Goal: Task Accomplishment & Management: Use online tool/utility

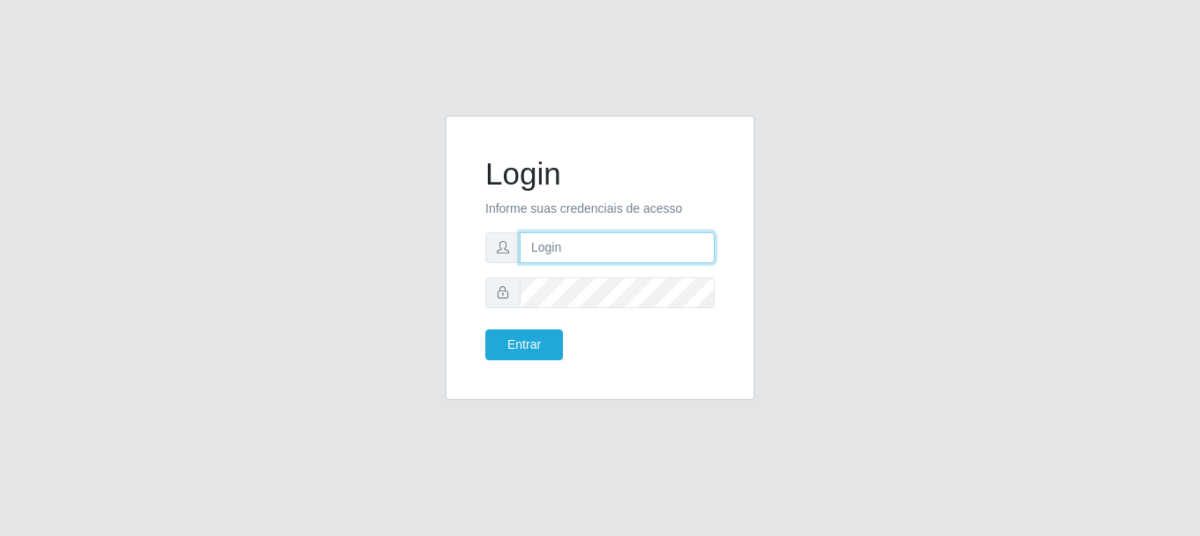
click at [650, 249] on input "text" at bounding box center [617, 247] width 195 height 31
type input "[EMAIL_ADDRESS][DOMAIN_NAME]"
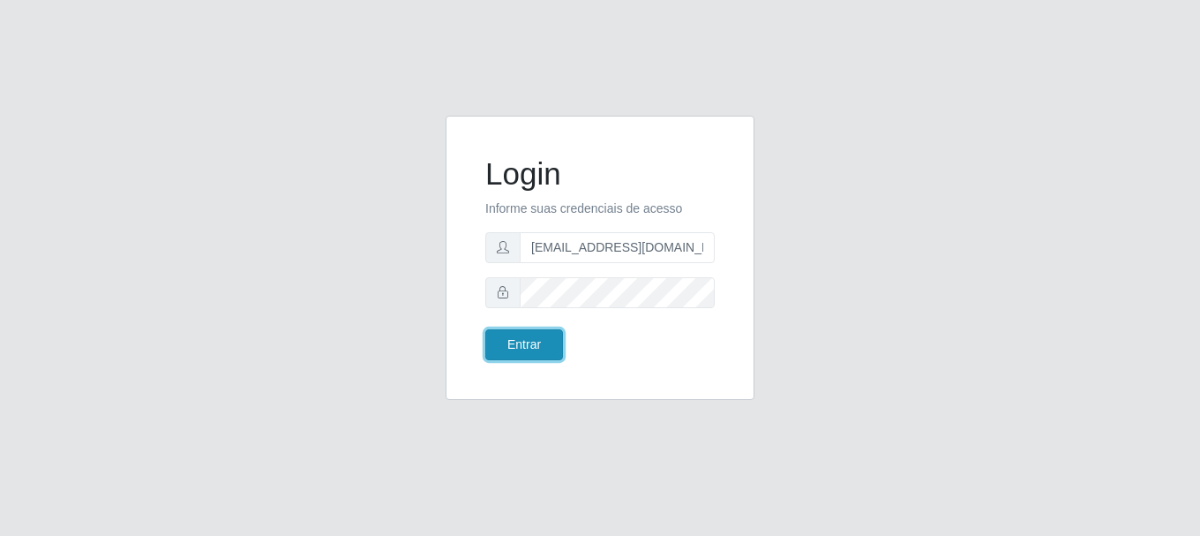
click at [537, 331] on button "Entrar" at bounding box center [524, 344] width 78 height 31
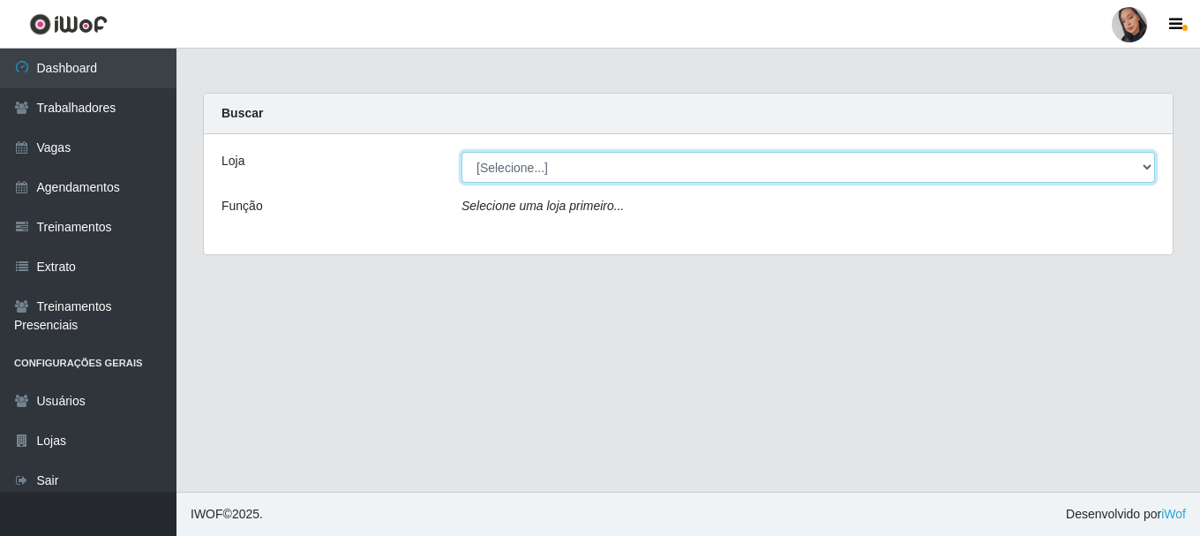
click at [591, 169] on select "[Selecione...] Supermercado [GEOGRAPHIC_DATA]" at bounding box center [808, 167] width 694 height 31
select select "165"
click at [461, 152] on select "[Selecione...] Supermercado [GEOGRAPHIC_DATA]" at bounding box center [808, 167] width 694 height 31
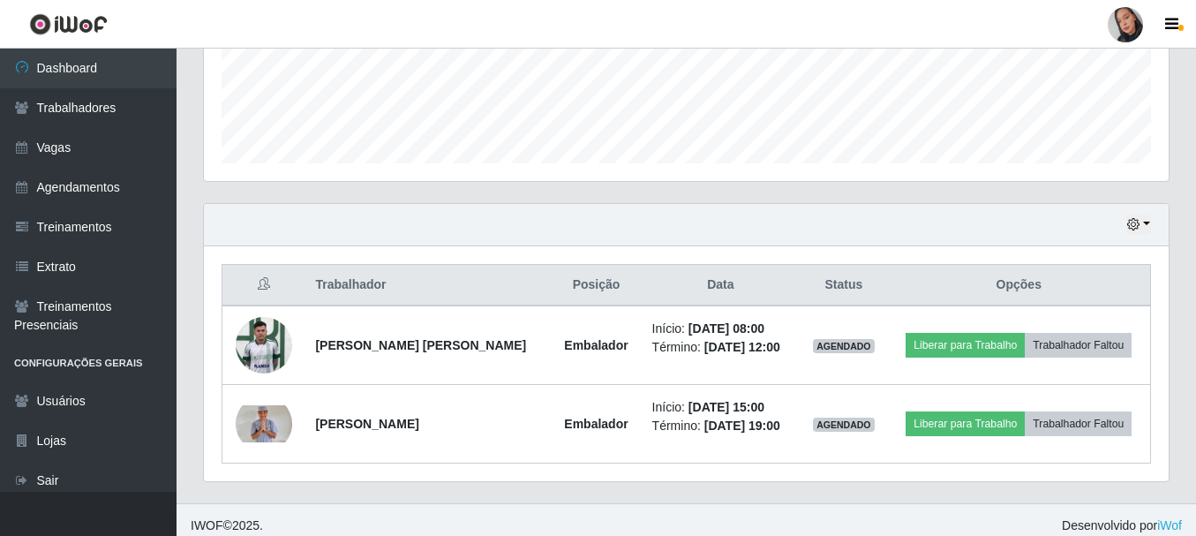
scroll to position [479, 0]
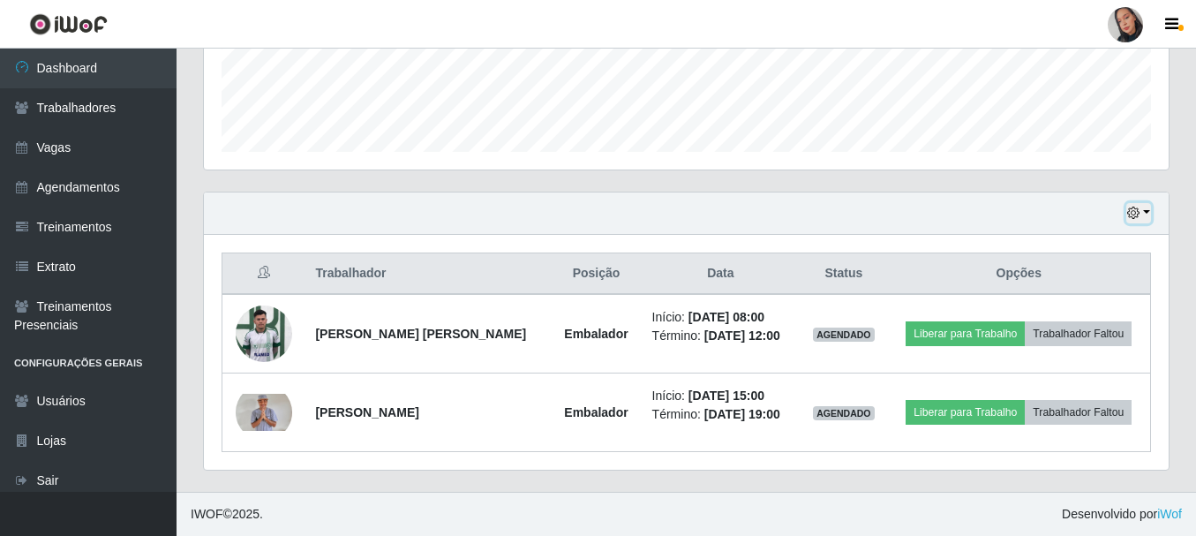
click at [1142, 207] on button "button" at bounding box center [1138, 213] width 25 height 20
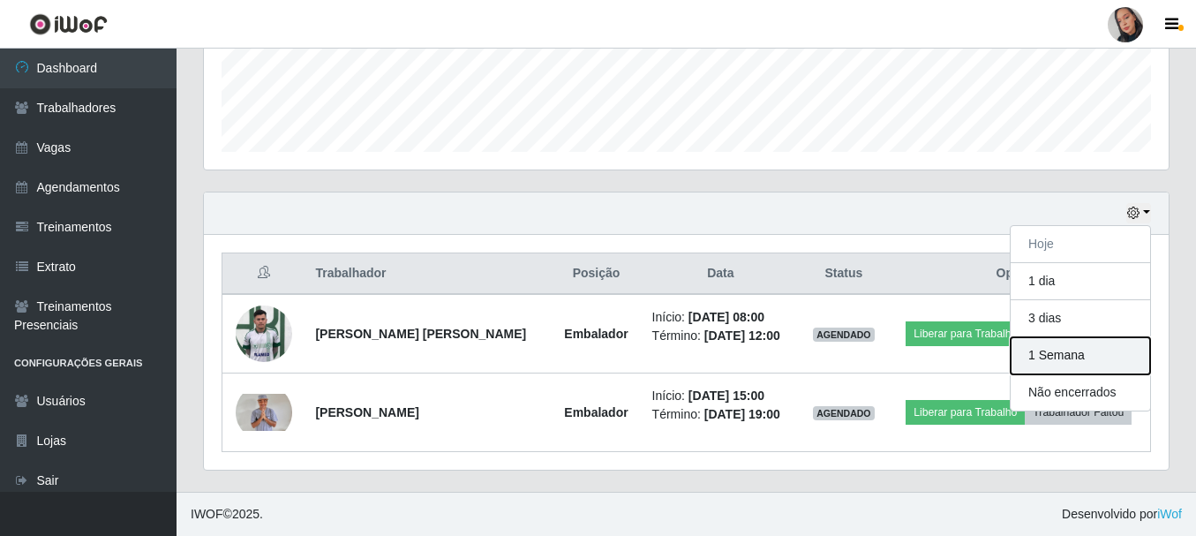
click at [1066, 350] on button "1 Semana" at bounding box center [1079, 355] width 139 height 37
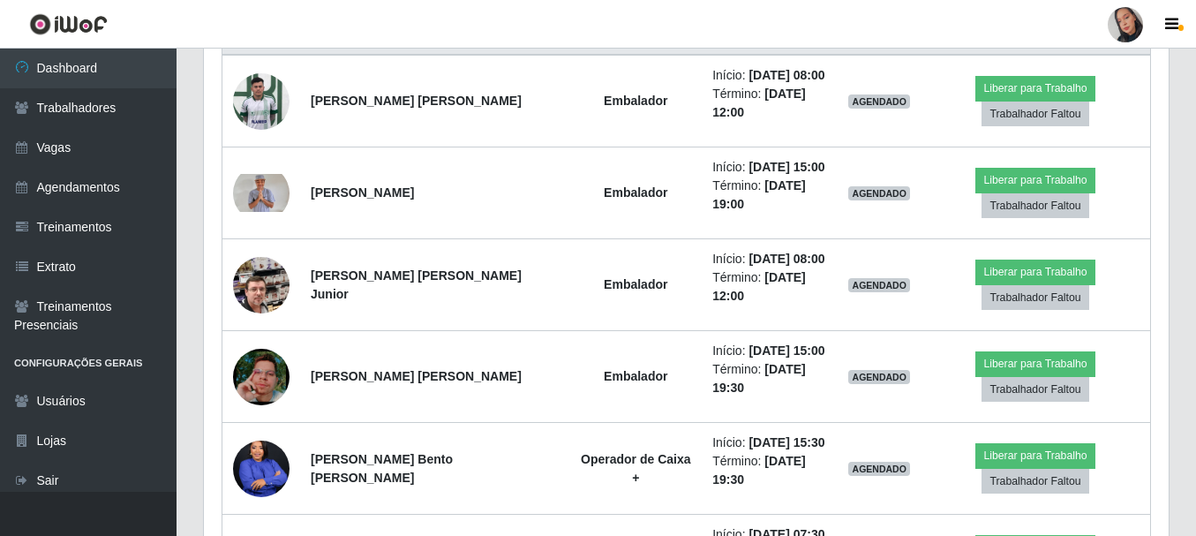
scroll to position [670, 0]
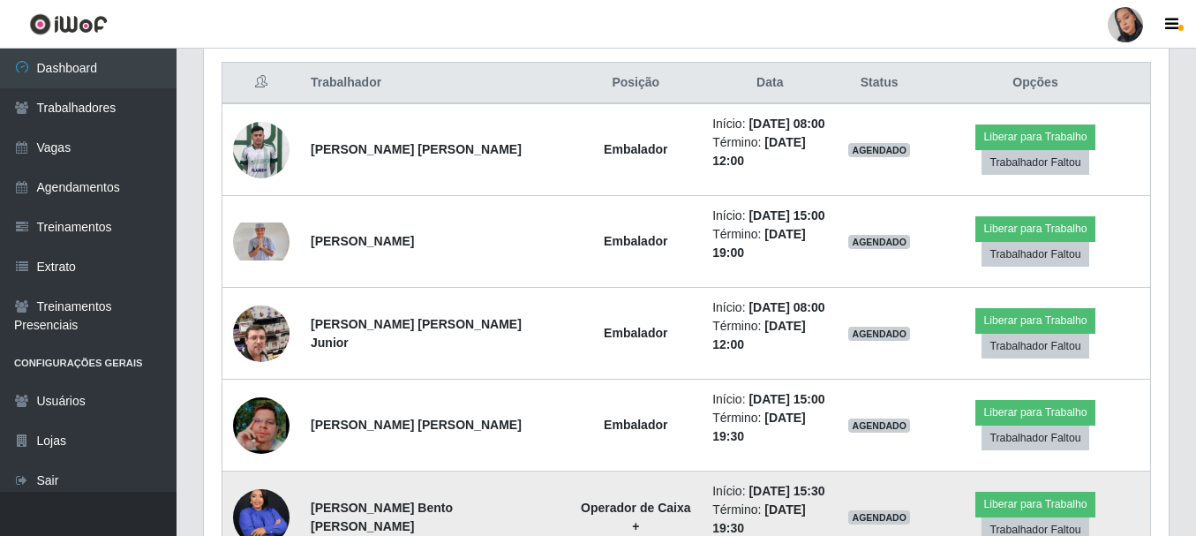
click at [240, 481] on img at bounding box center [261, 516] width 56 height 71
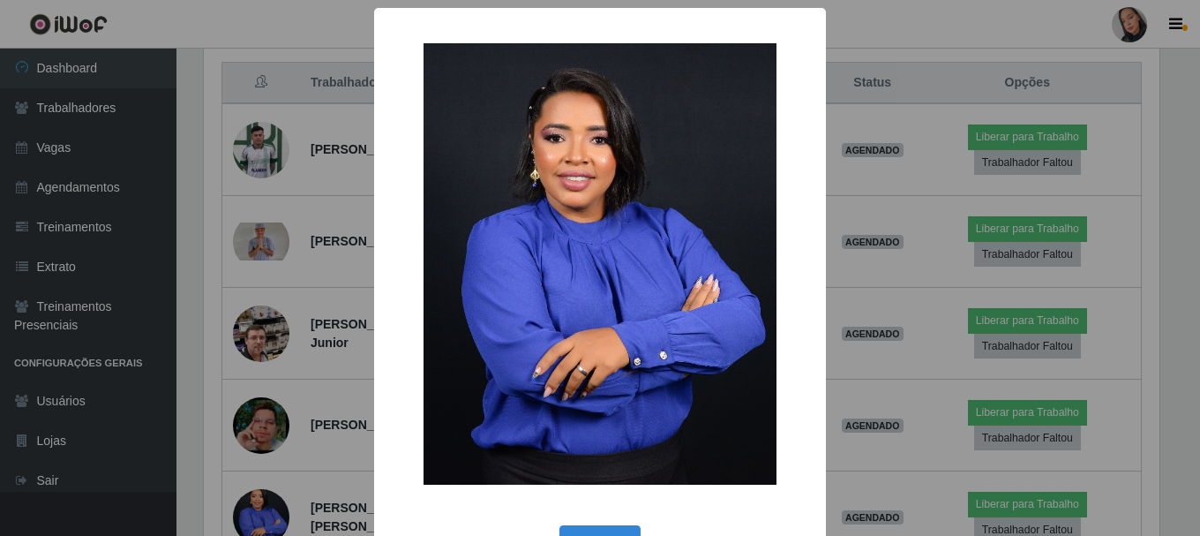
click at [268, 321] on div "× OK Cancel" at bounding box center [600, 268] width 1200 height 536
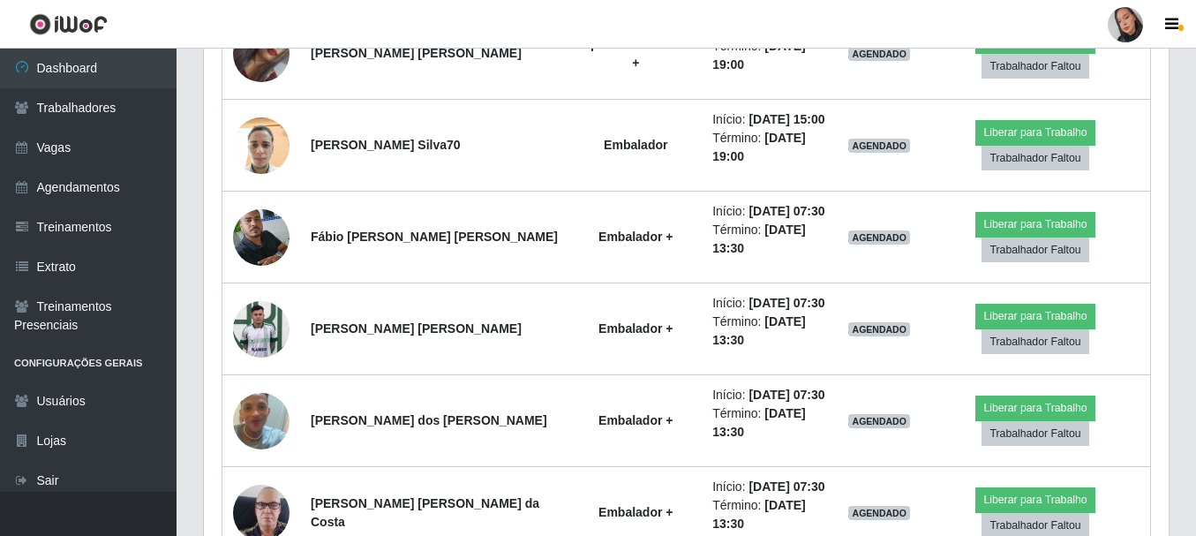
scroll to position [1736, 0]
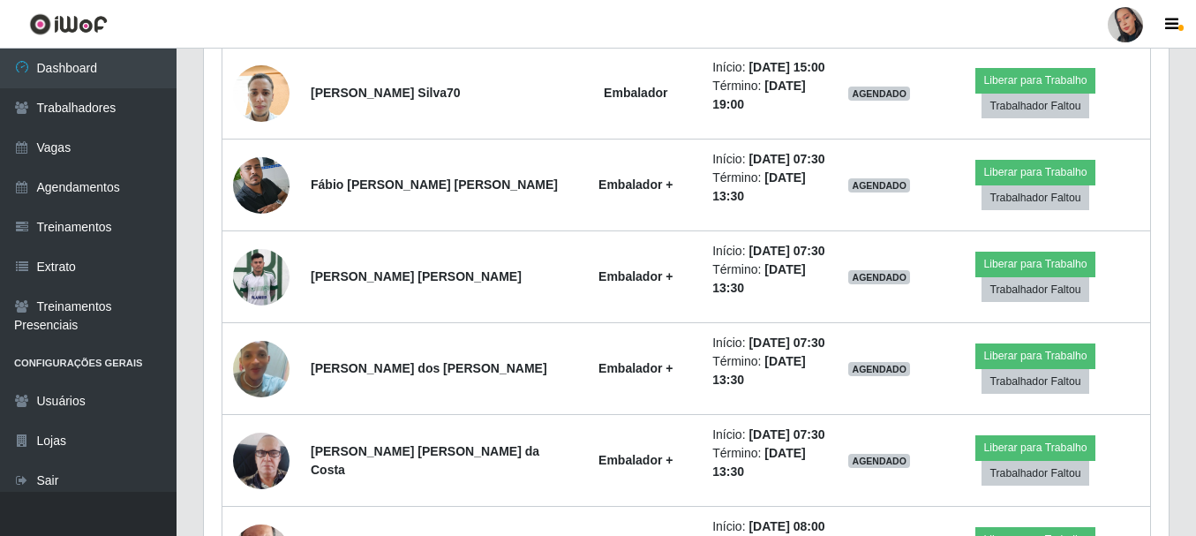
click at [1121, 32] on div at bounding box center [1124, 24] width 35 height 35
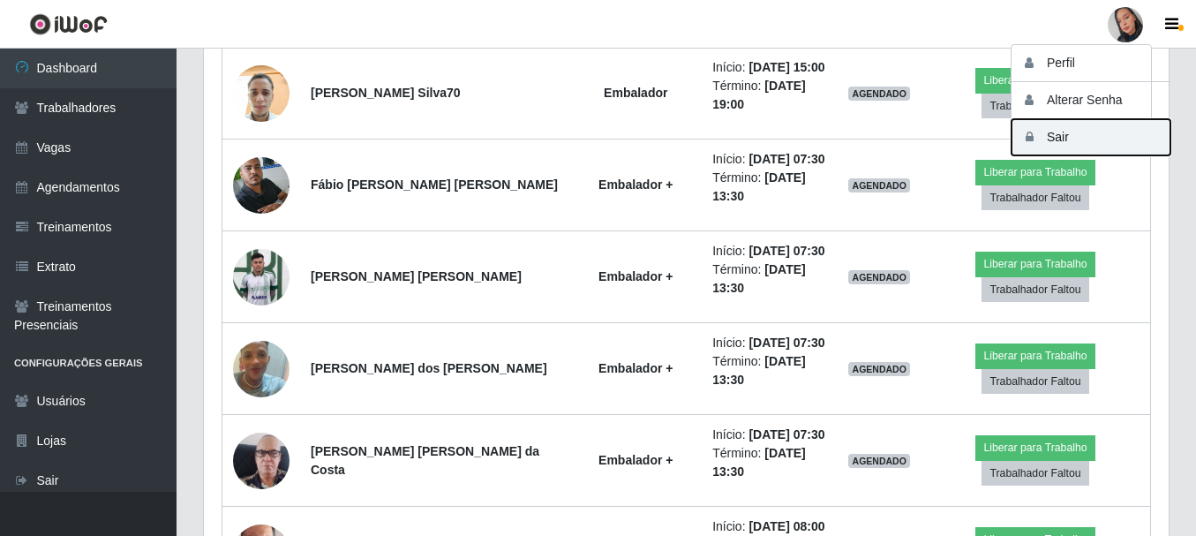
click at [1067, 139] on button "Sair" at bounding box center [1090, 137] width 159 height 36
